Goal: Information Seeking & Learning: Learn about a topic

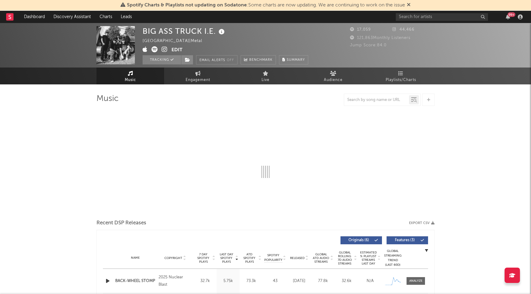
select select "6m"
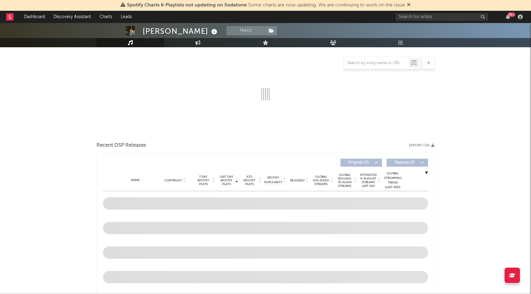
select select "6m"
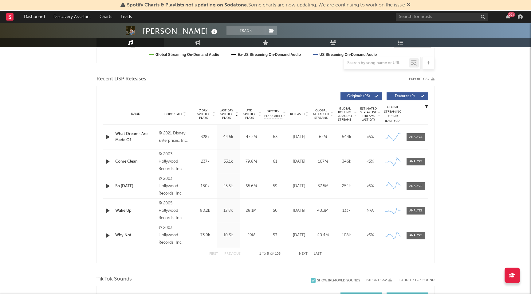
scroll to position [198, 0]
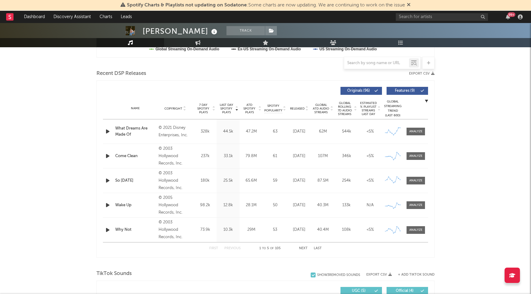
click at [318, 249] on button "Last" at bounding box center [317, 248] width 8 height 3
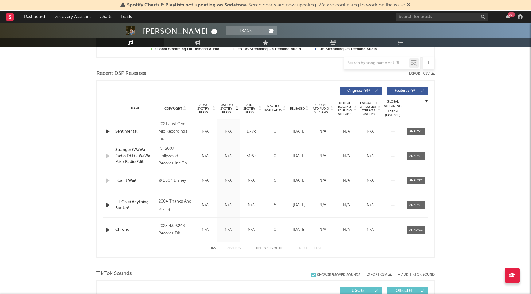
click at [304, 248] on button "Next" at bounding box center [303, 248] width 9 height 3
click at [217, 248] on button "First" at bounding box center [213, 248] width 9 height 3
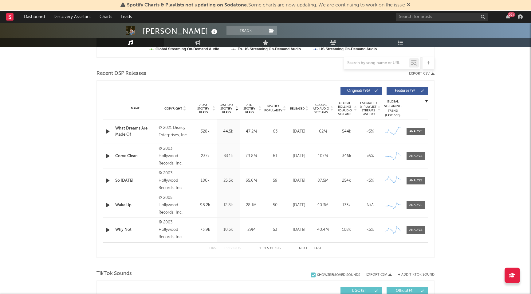
click at [302, 249] on button "Next" at bounding box center [303, 248] width 9 height 3
